Goal: Task Accomplishment & Management: Use online tool/utility

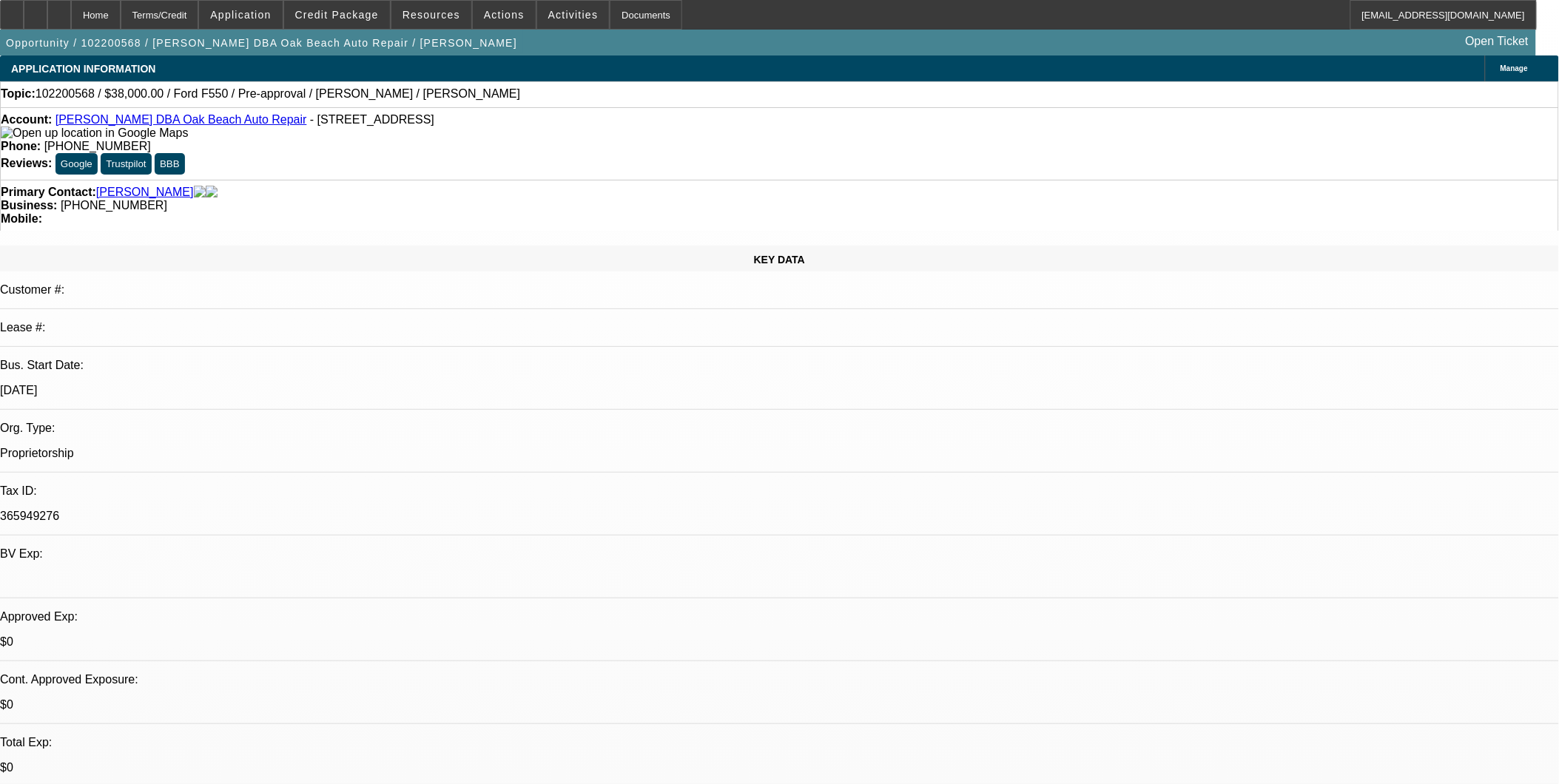
select select "0"
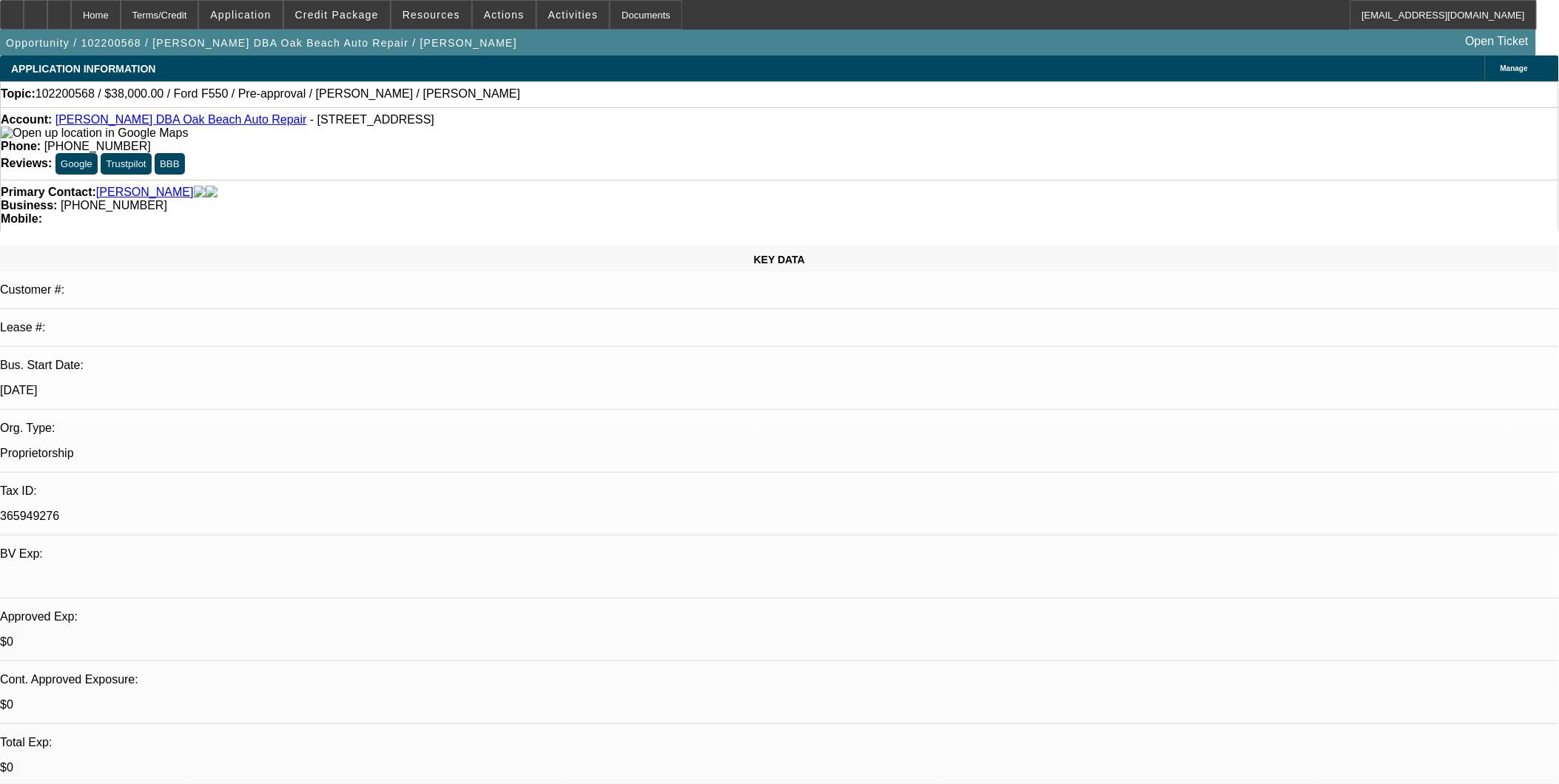
select select "0"
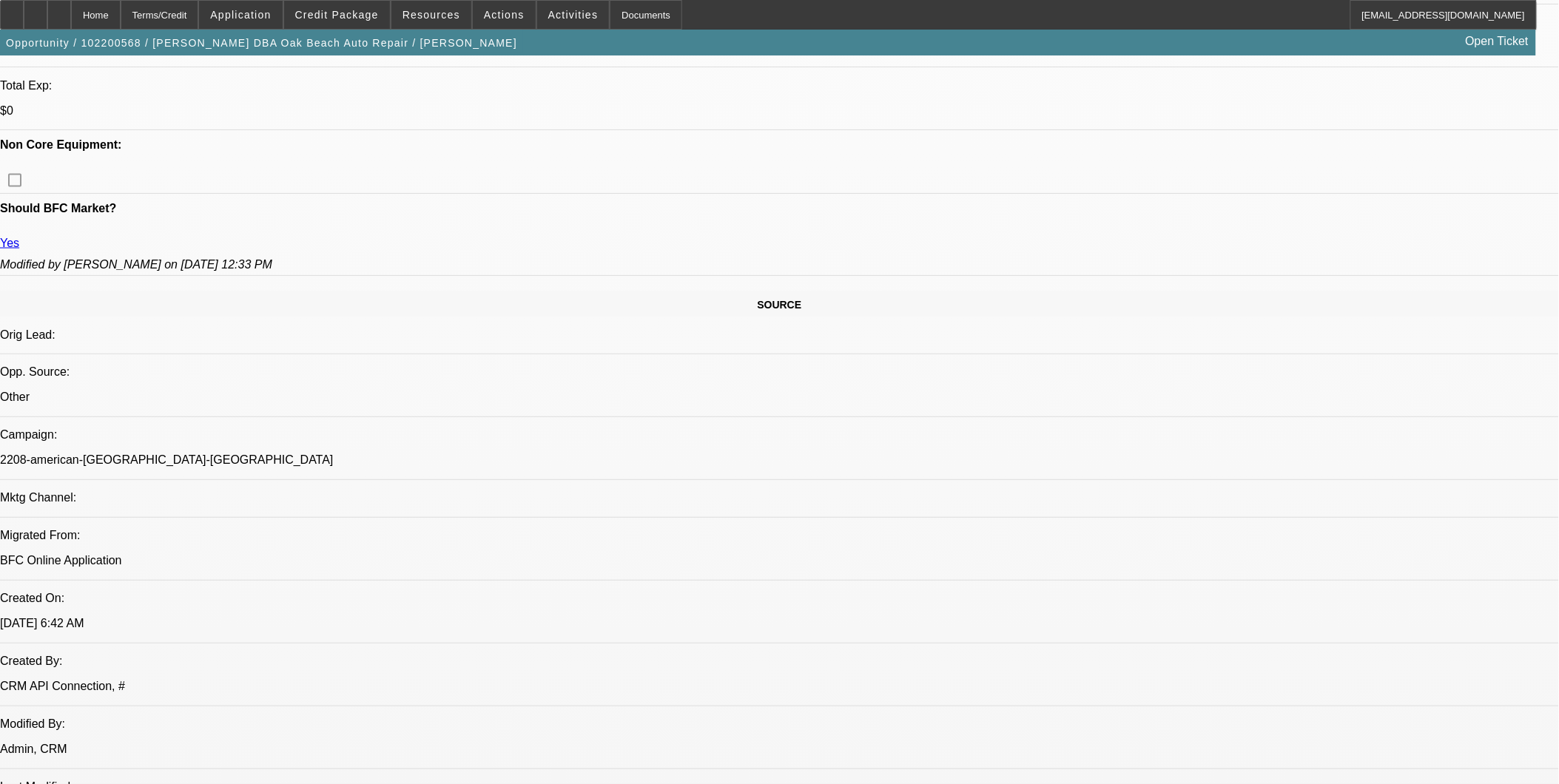
select select "1"
select select "6"
select select "1"
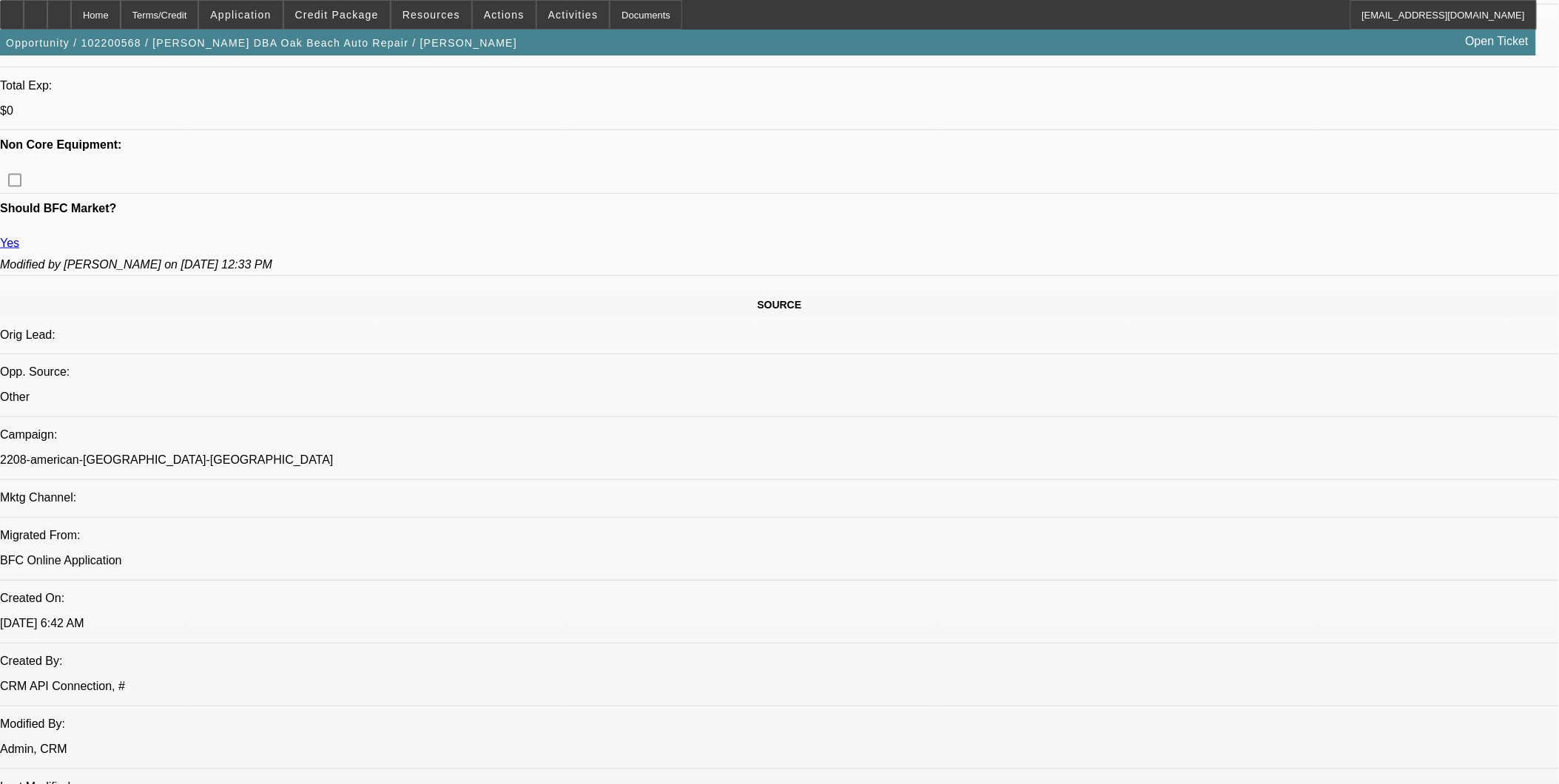
select select "6"
select select "1"
select select "6"
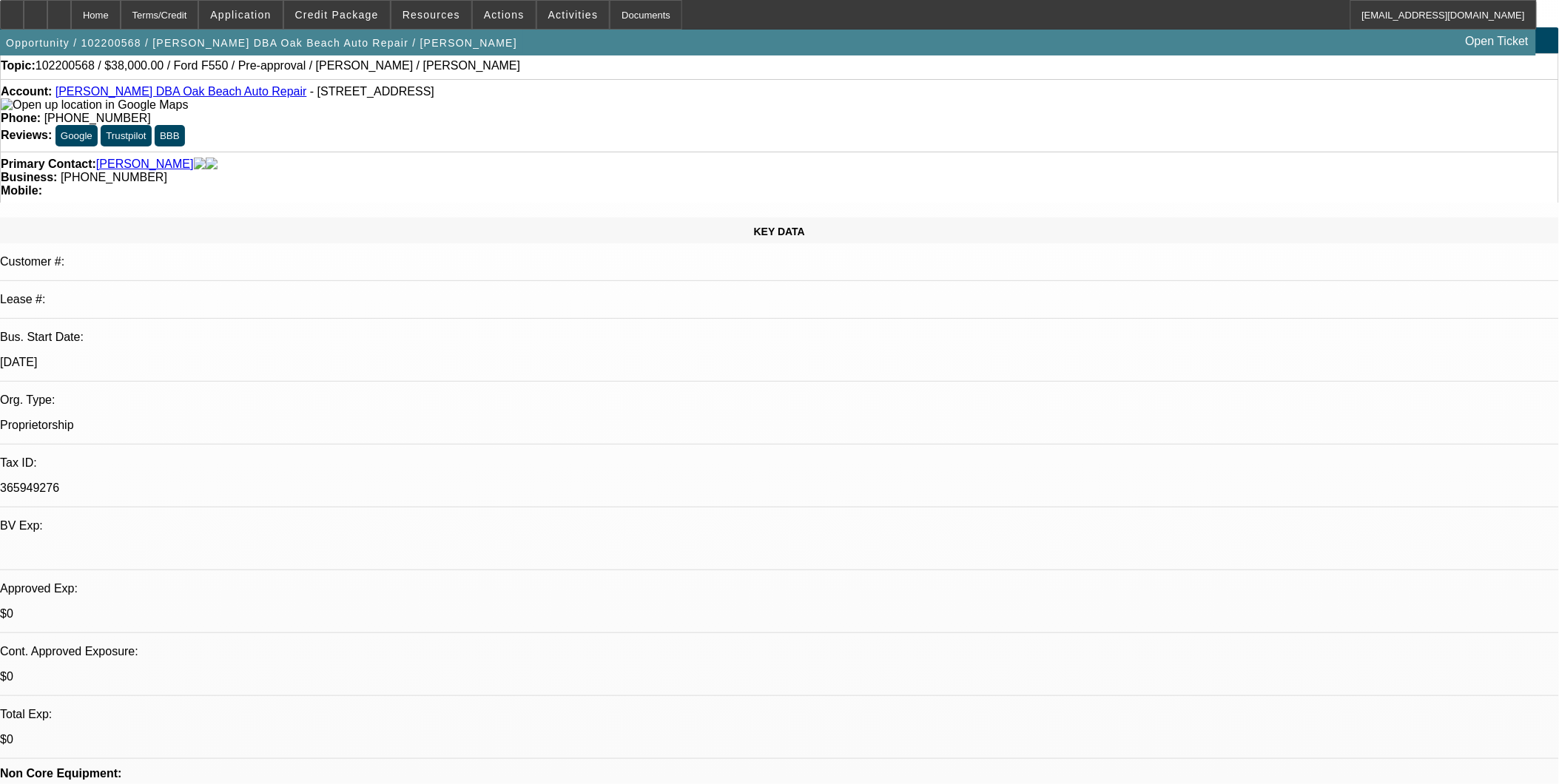
scroll to position [0, 0]
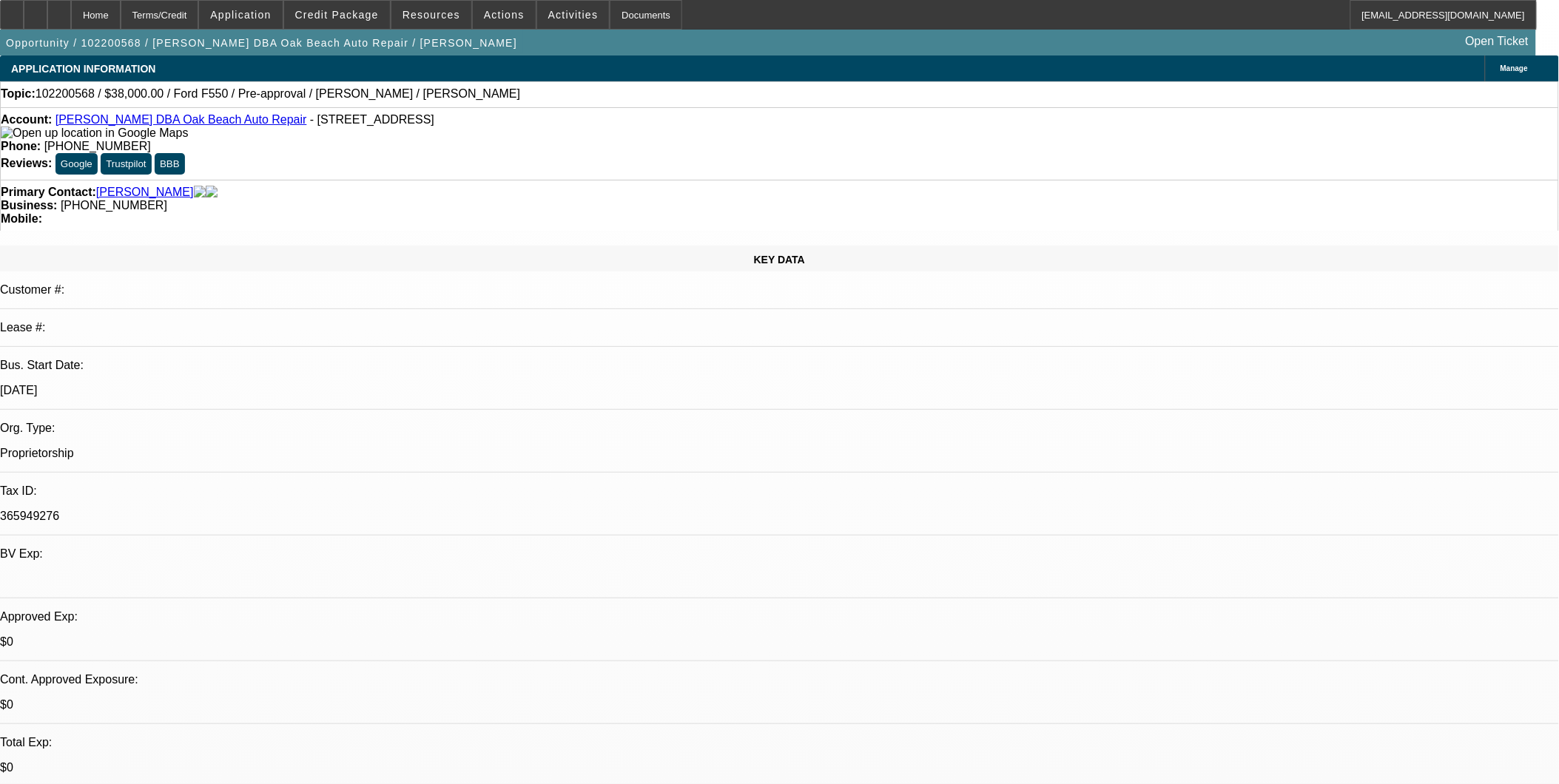
click at [159, 121] on link "[PERSON_NAME] DBA Oak Beach Auto Repair" at bounding box center [181, 120] width 252 height 13
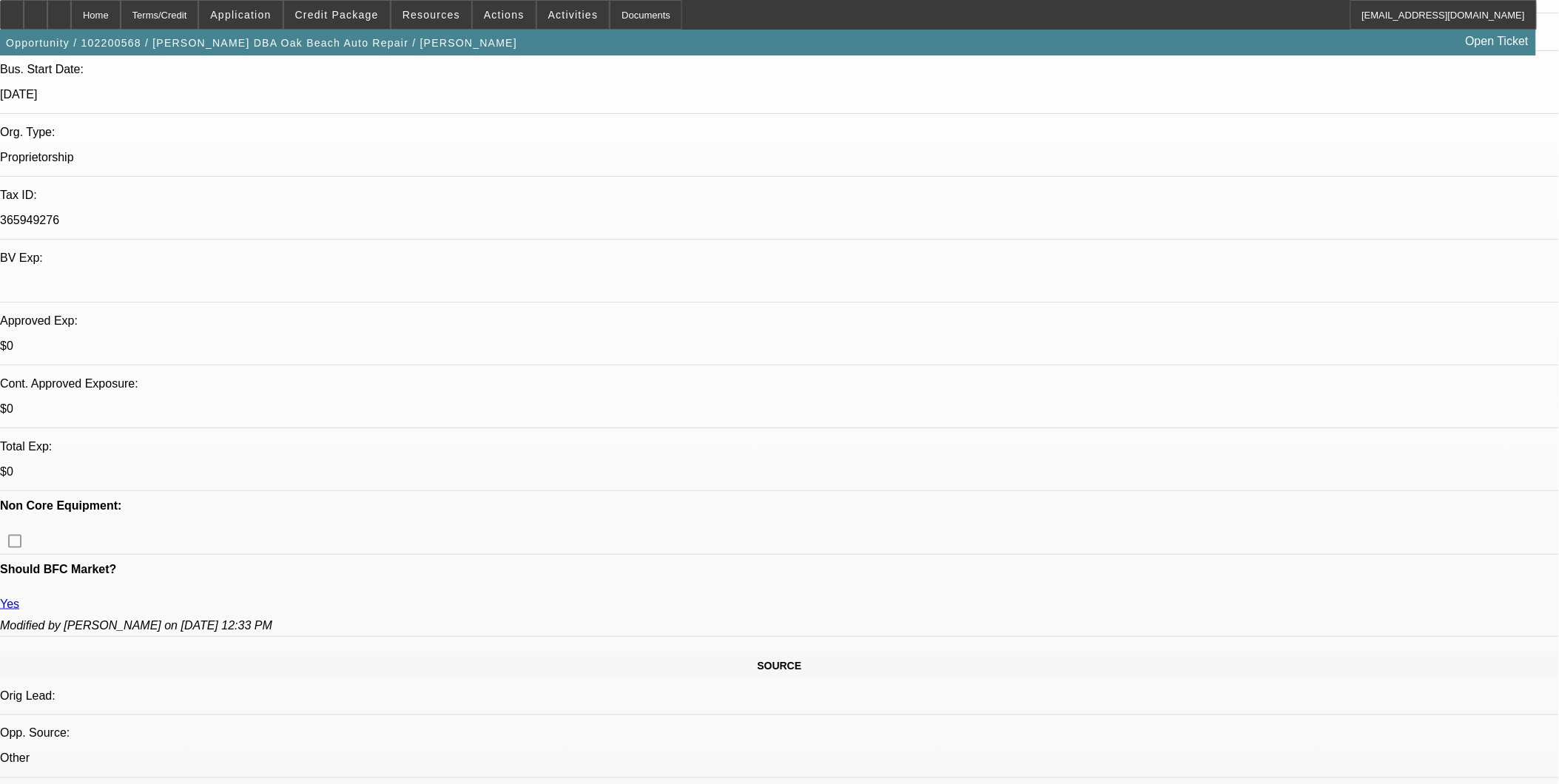
scroll to position [492, 0]
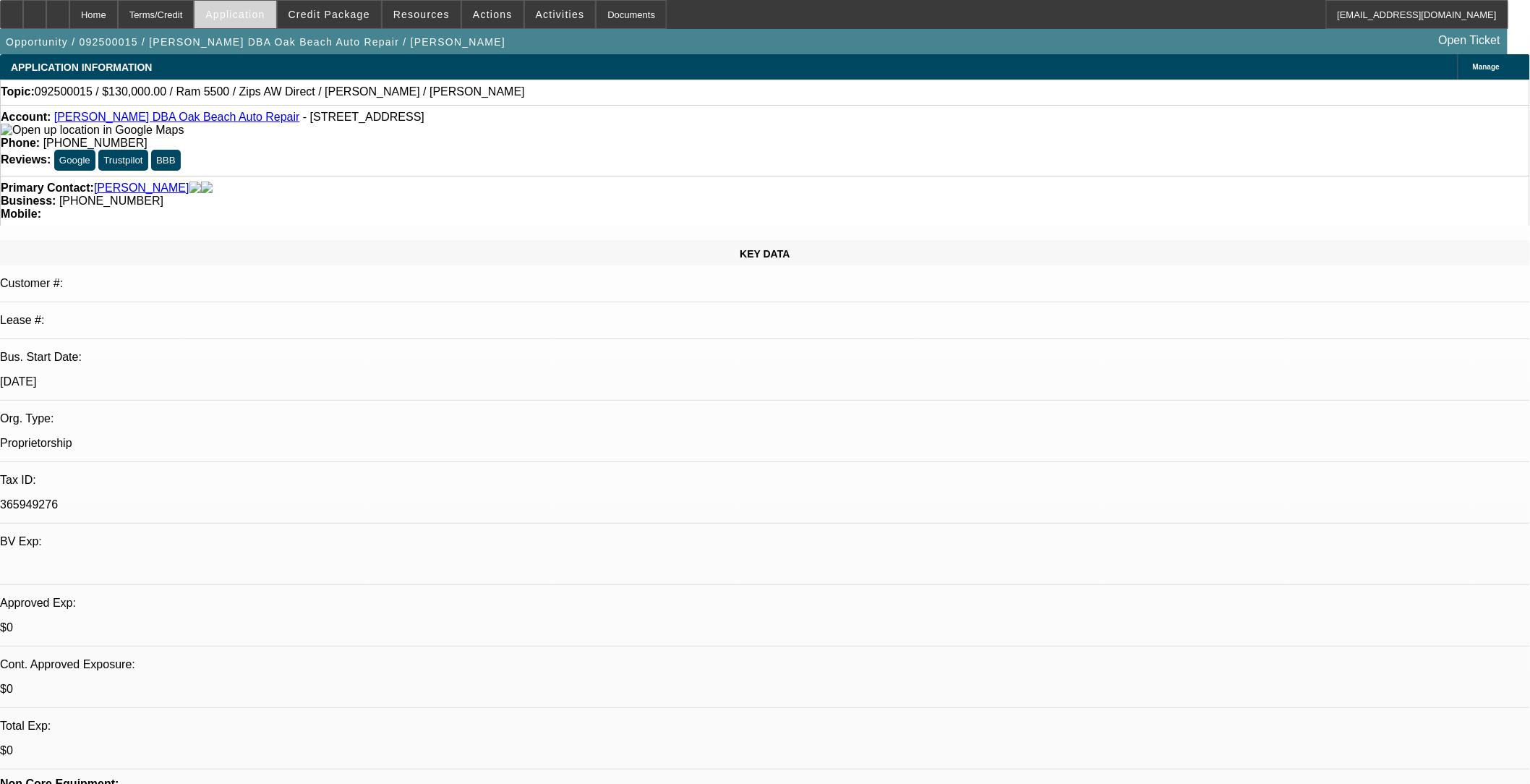
select select "0"
select select "2"
select select "0.1"
select select "4"
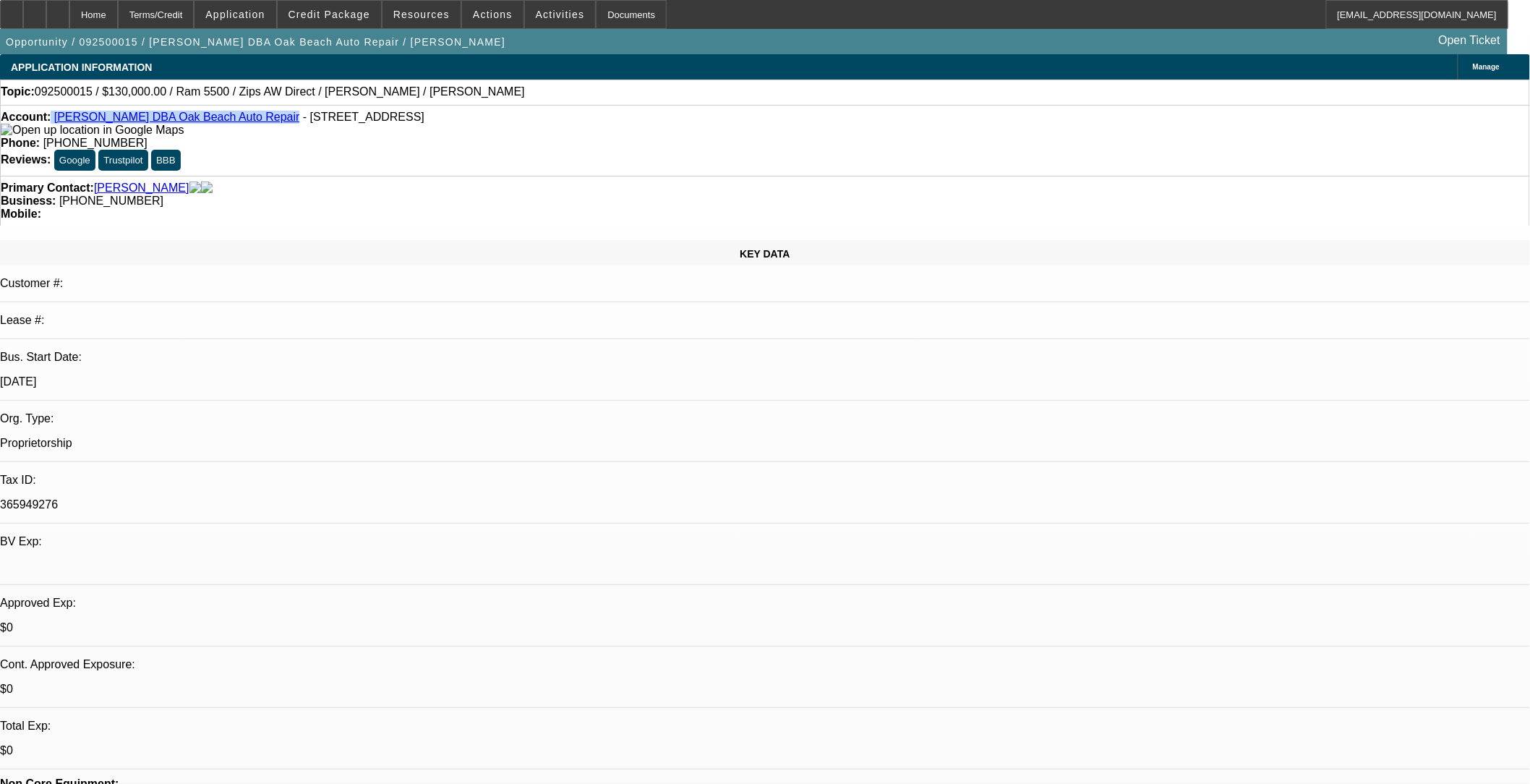
drag, startPoint x: 255, startPoint y: 123, endPoint x: 63, endPoint y: 124, distance: 192.0
click at [63, 124] on div "Account: Henry Simmons DBA Oak Beach Auto Repair - 6701 Oak Beach Rd, Port Aust…" at bounding box center [765, 124] width 1529 height 26
copy div "[PERSON_NAME] DBA Oak Beach Auto Repair"
